Goal: Task Accomplishment & Management: Use online tool/utility

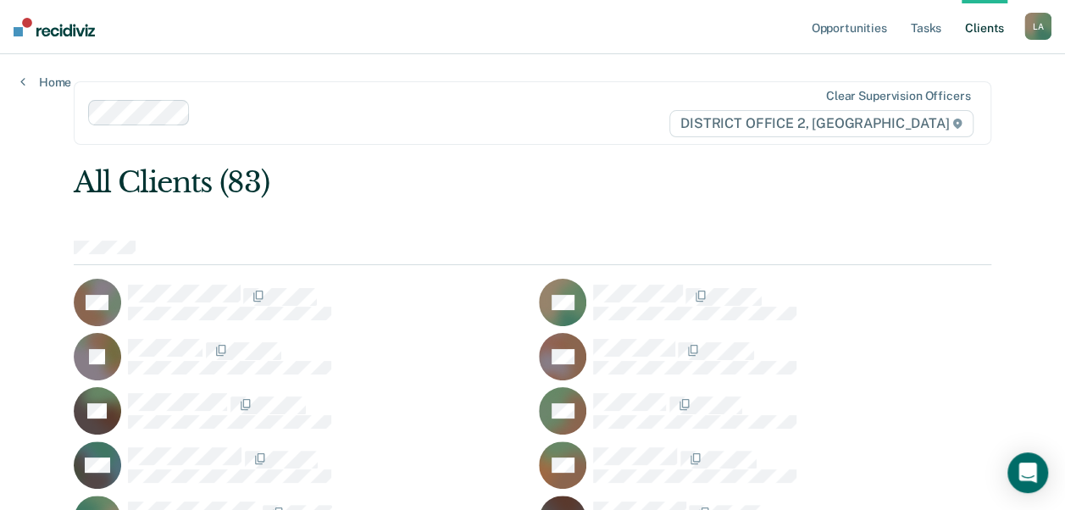
click at [905, 22] on ul "Opportunities Tasks Client s" at bounding box center [915, 27] width 217 height 54
click at [916, 24] on link "Tasks" at bounding box center [925, 27] width 37 height 54
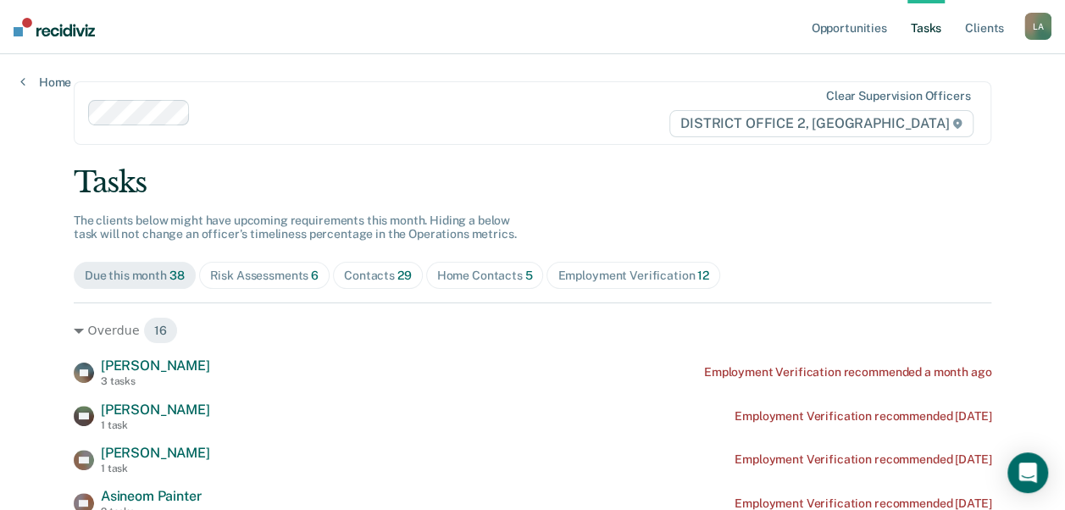
click at [450, 271] on div "Home Contacts 5" at bounding box center [485, 275] width 96 height 14
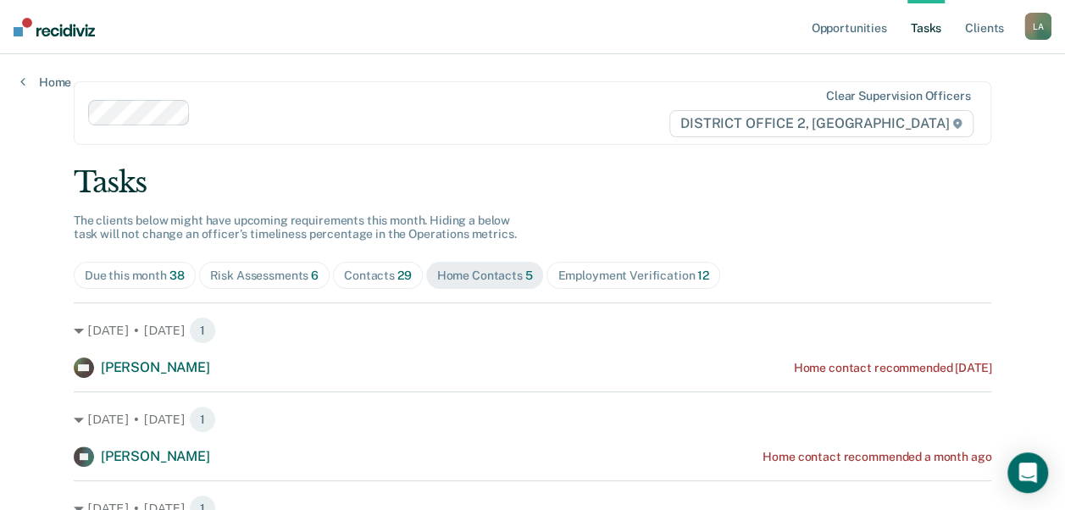
click at [354, 262] on span "Contacts 29" at bounding box center [378, 275] width 90 height 27
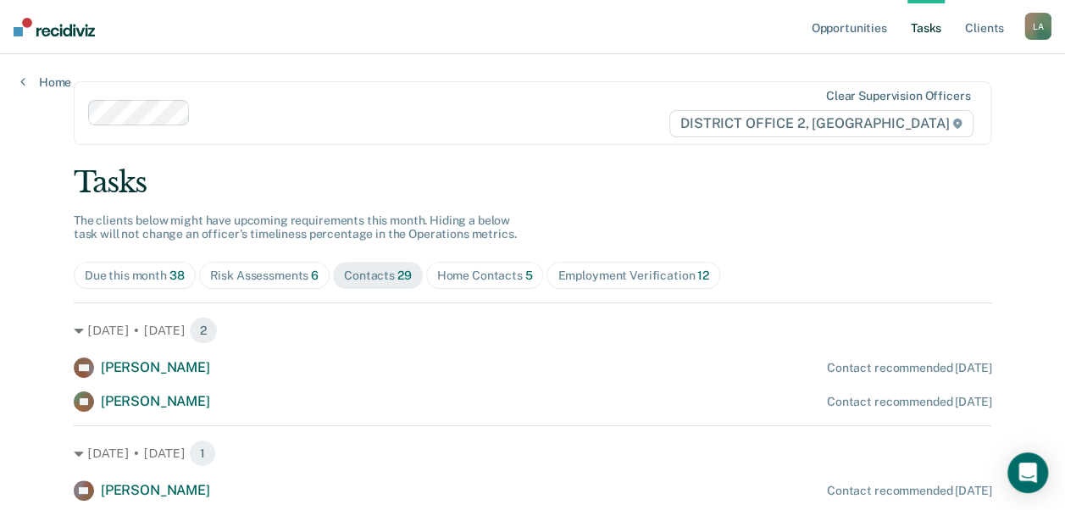
click at [217, 263] on span "Risk Assessments 6" at bounding box center [264, 275] width 131 height 27
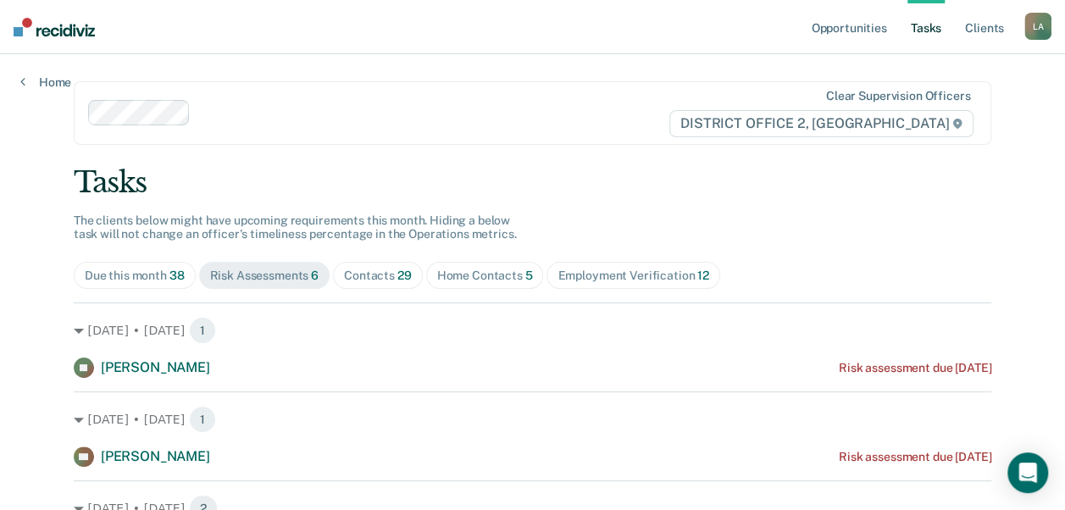
click at [93, 286] on span "Due this month 38" at bounding box center [135, 275] width 122 height 27
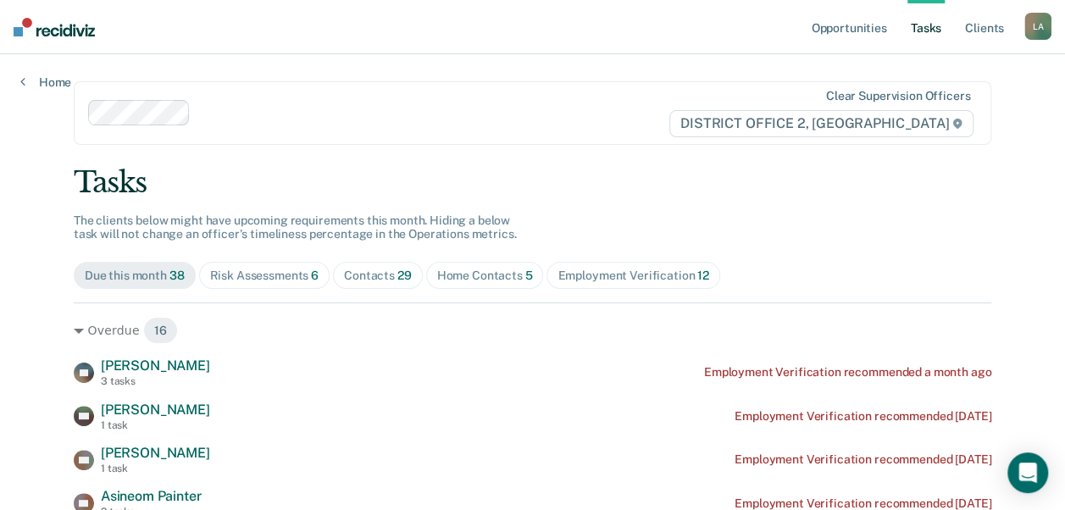
click at [482, 263] on span "Home Contacts 5" at bounding box center [485, 275] width 118 height 27
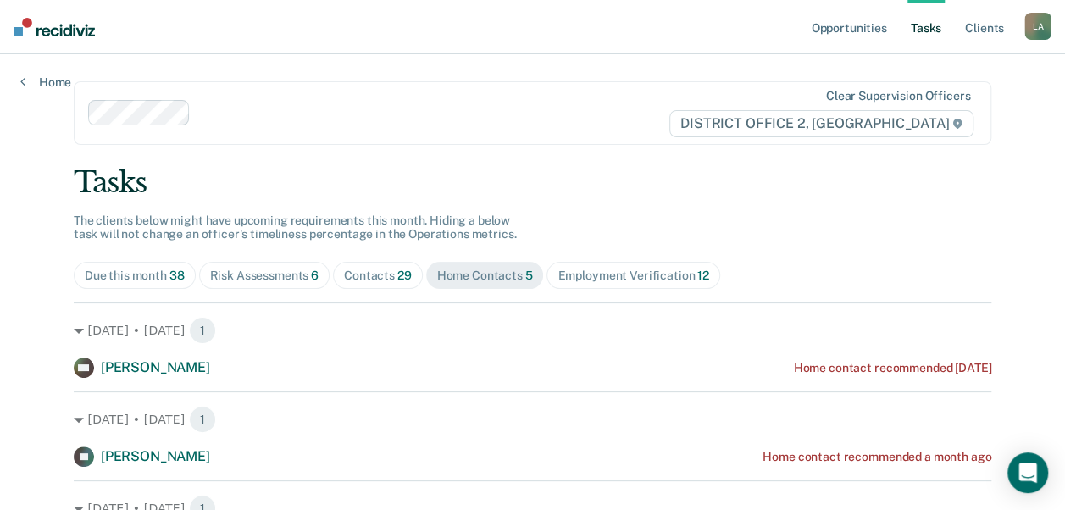
click at [354, 280] on div "Contacts 29" at bounding box center [378, 275] width 68 height 14
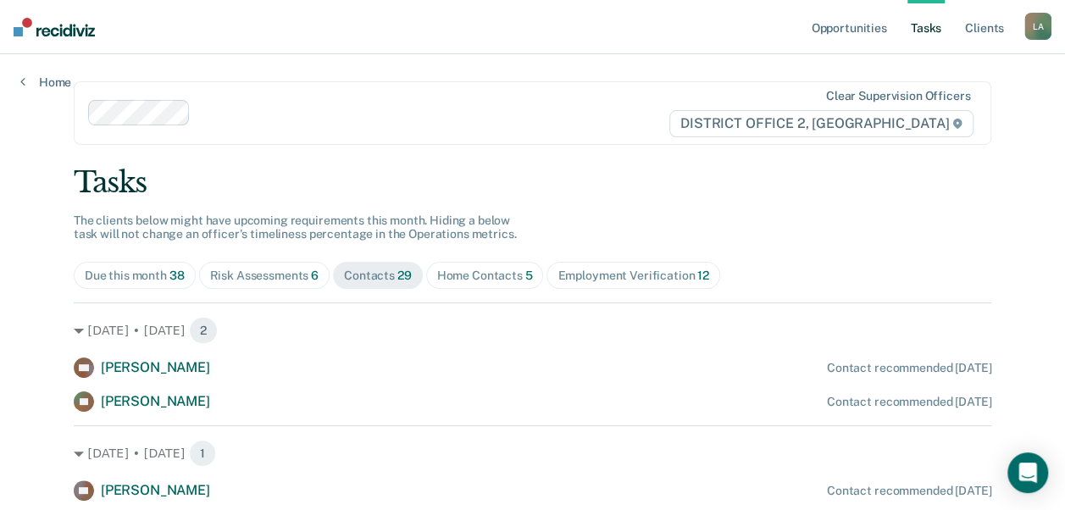
click at [445, 279] on div "Home Contacts 5" at bounding box center [485, 275] width 96 height 14
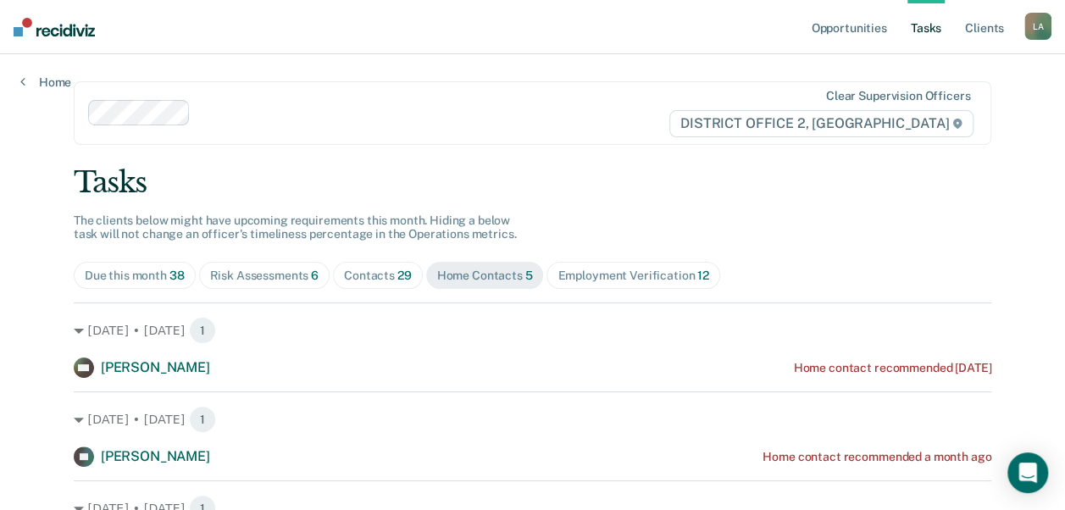
click at [59, 327] on main "Clear supervision officers DISTRICT OFFICE 2, LEWISTON Tasks The clients below …" at bounding box center [532, 407] width 958 height 706
click at [74, 330] on icon at bounding box center [79, 331] width 10 height 10
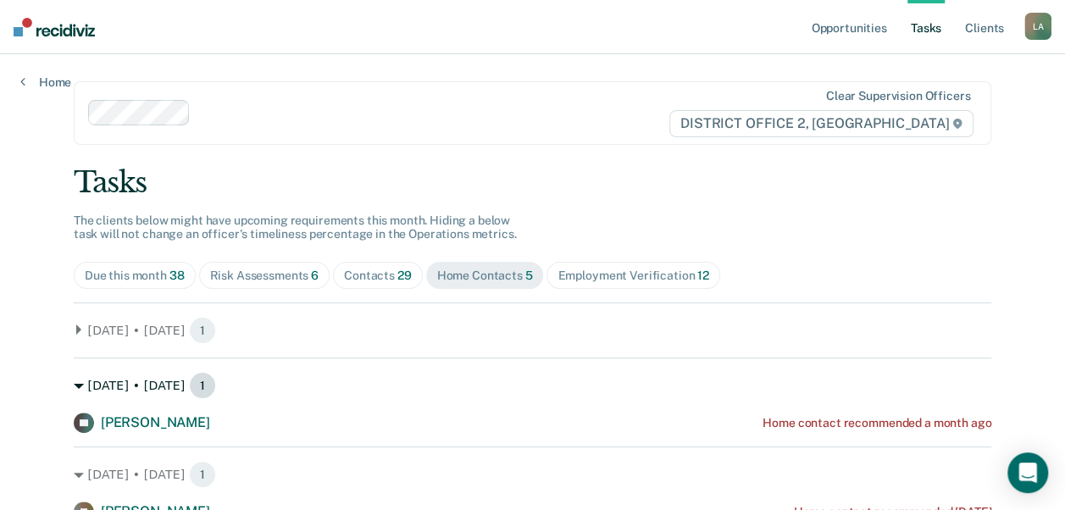
click at [76, 383] on icon at bounding box center [79, 386] width 10 height 10
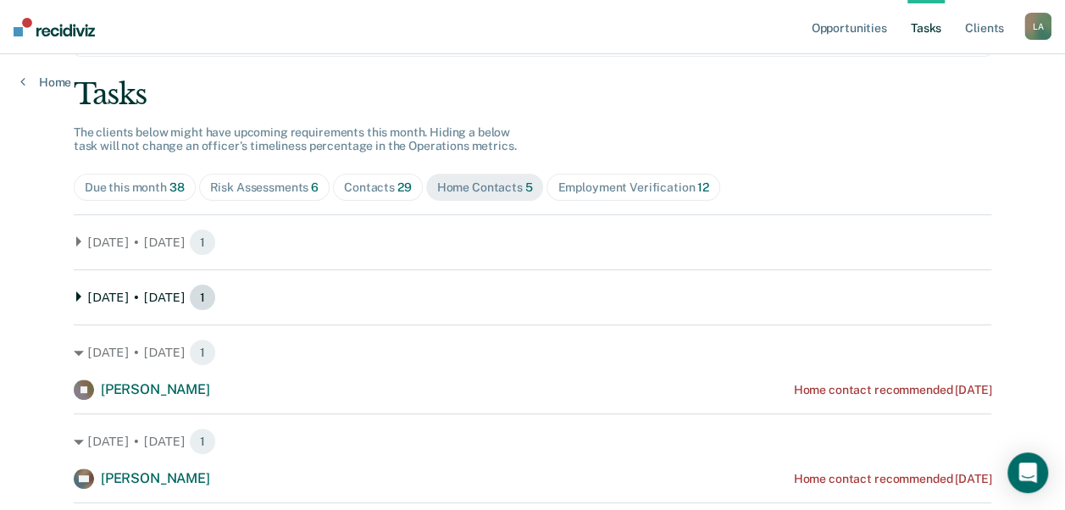
scroll to position [132, 0]
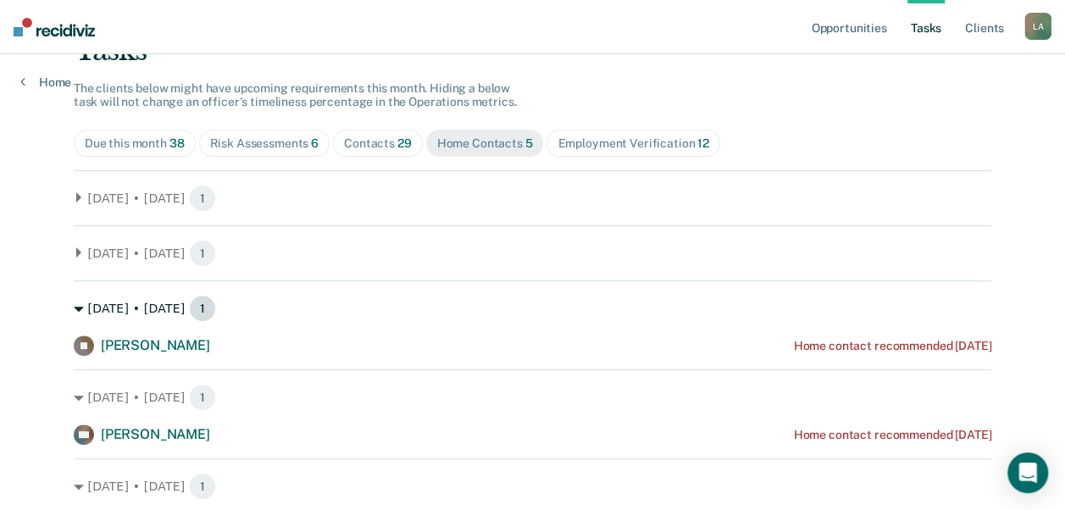
click at [86, 299] on div "[DATE] • [DATE] 1" at bounding box center [532, 308] width 917 height 27
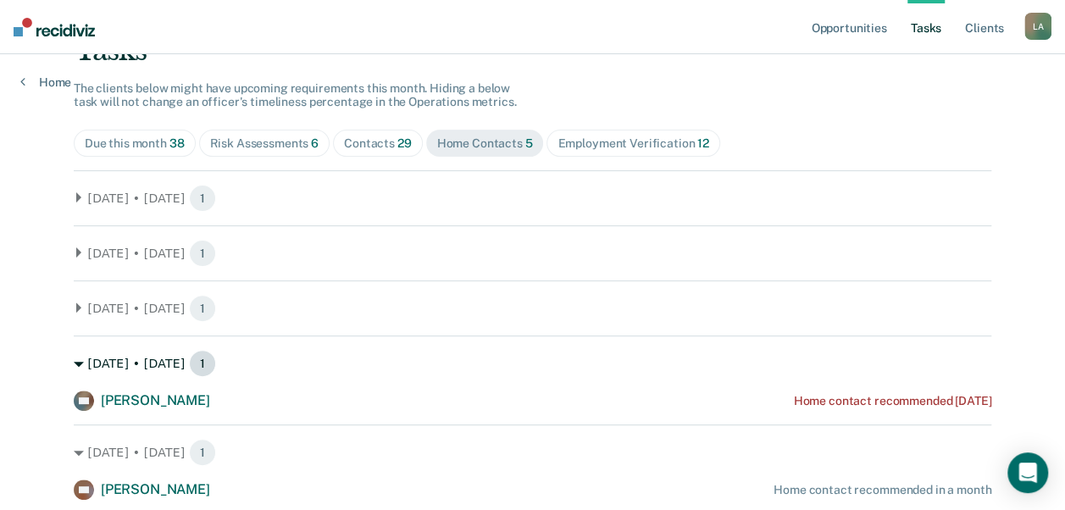
click at [76, 361] on icon at bounding box center [79, 364] width 10 height 10
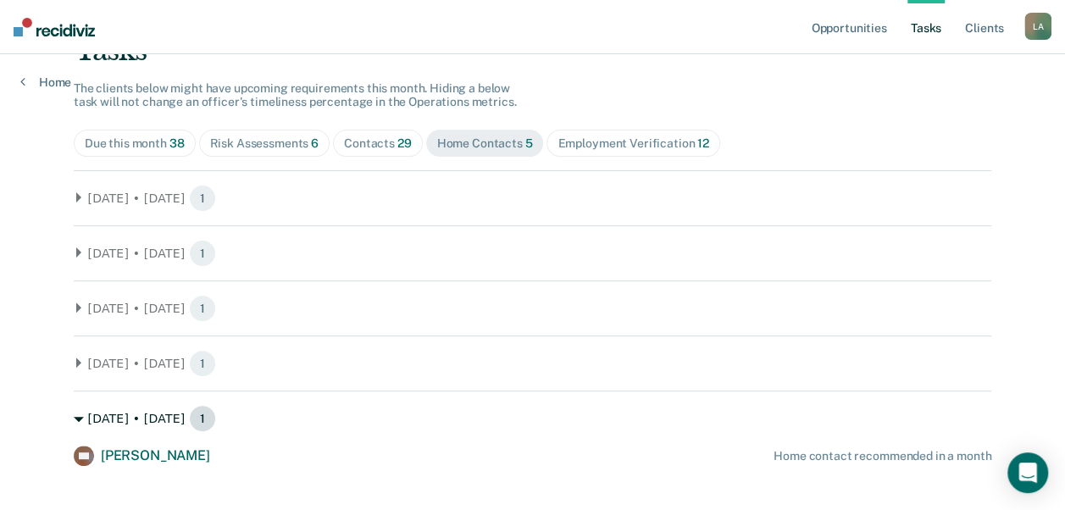
click at [76, 430] on div "[DATE] • [DATE] 1" at bounding box center [532, 418] width 917 height 27
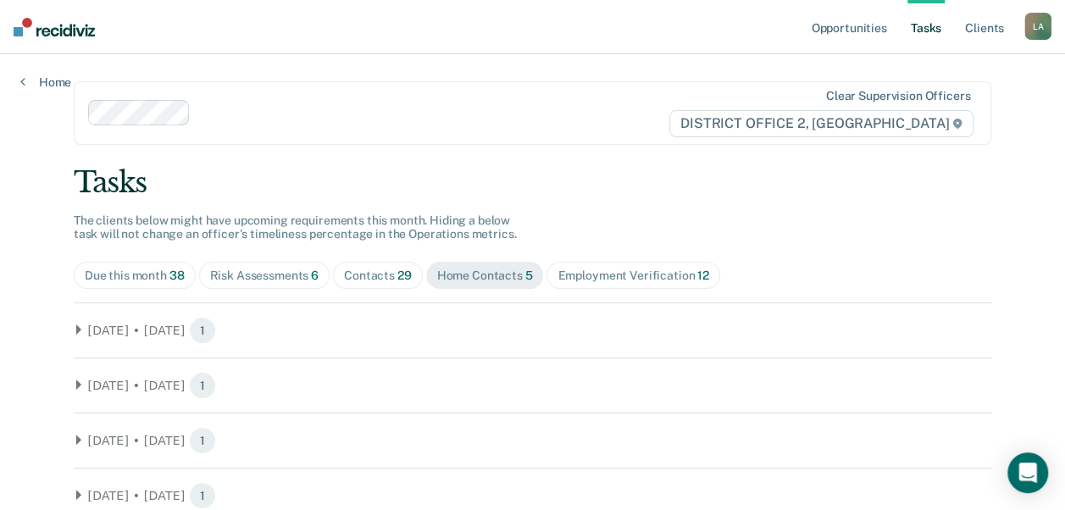
scroll to position [121, 0]
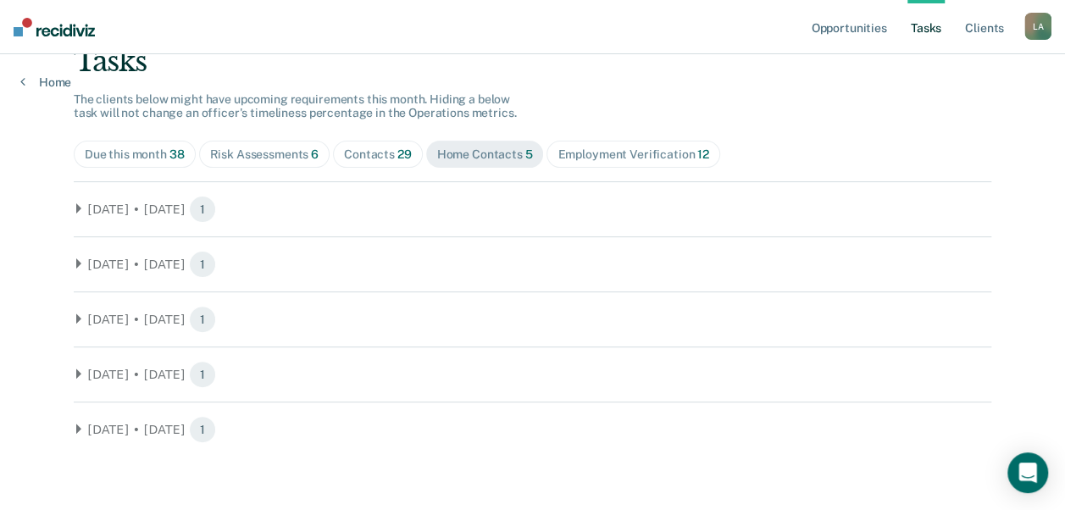
click at [273, 158] on div "Risk Assessments 6" at bounding box center [264, 154] width 109 height 14
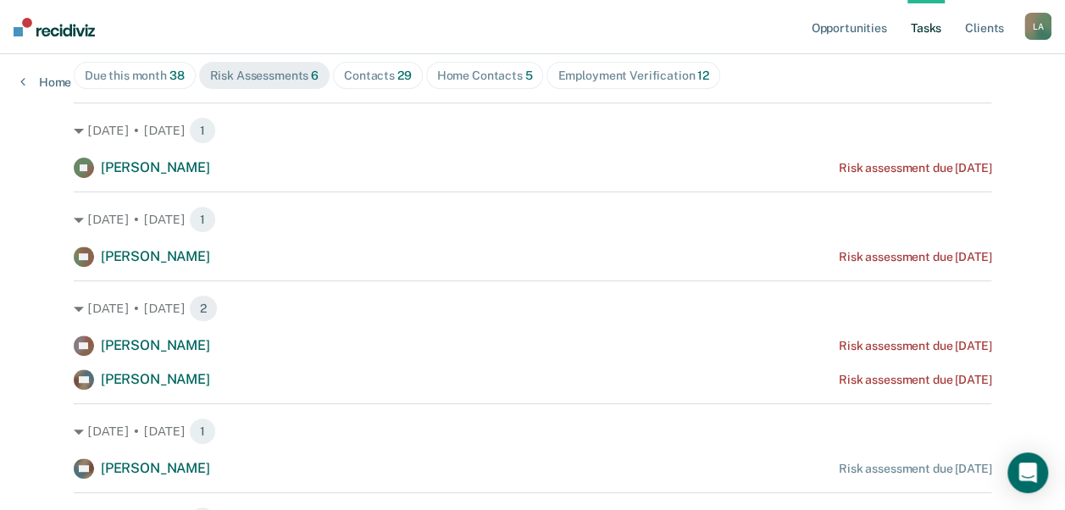
scroll to position [201, 0]
